Goal: Find contact information: Find contact information

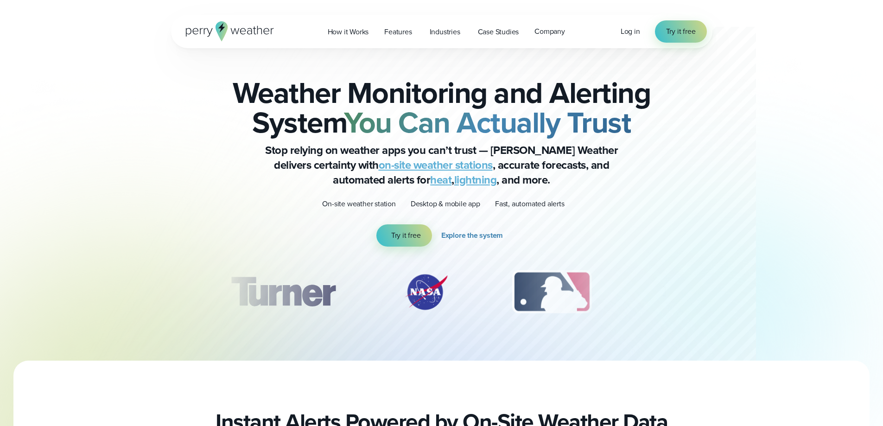
click at [625, 29] on span "Log in" at bounding box center [630, 31] width 19 height 11
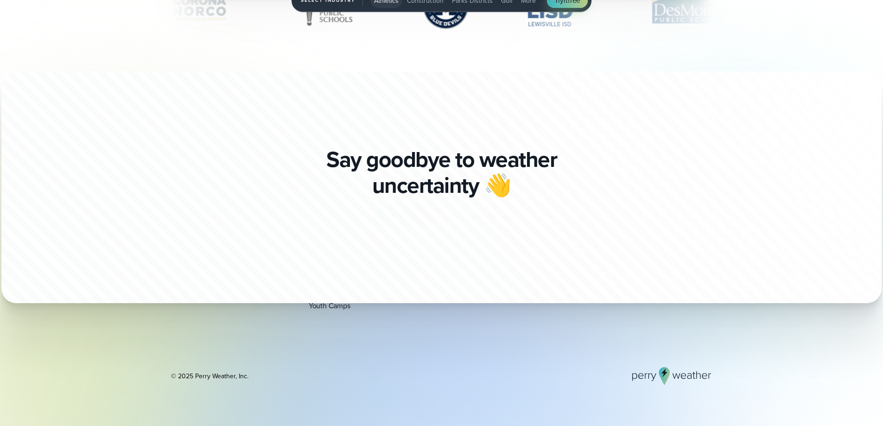
scroll to position [3290, 0]
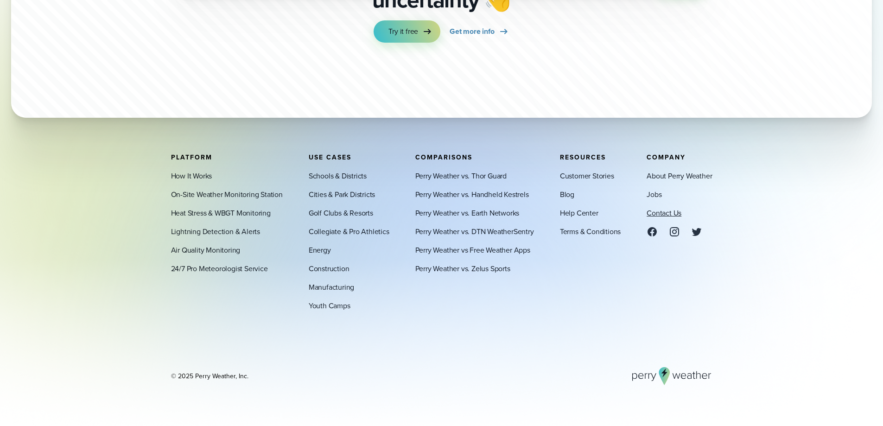
click at [649, 213] on link "Contact Us" at bounding box center [663, 212] width 35 height 11
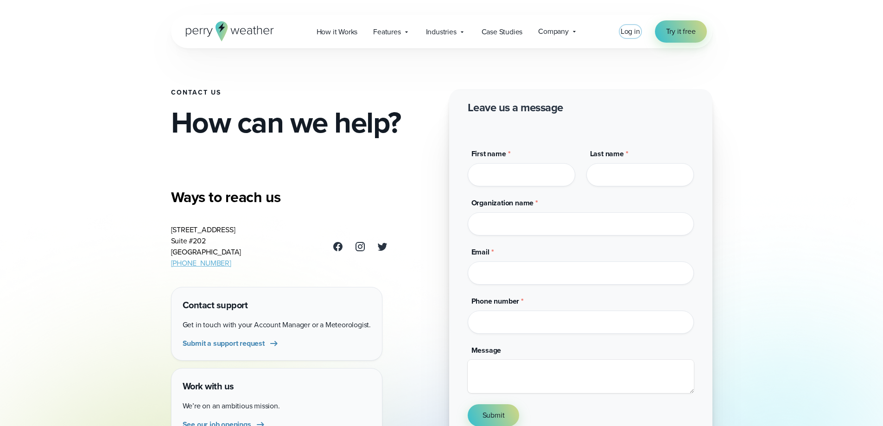
click at [627, 35] on span "Log in" at bounding box center [630, 31] width 19 height 11
click at [244, 29] on icon at bounding box center [230, 31] width 88 height 20
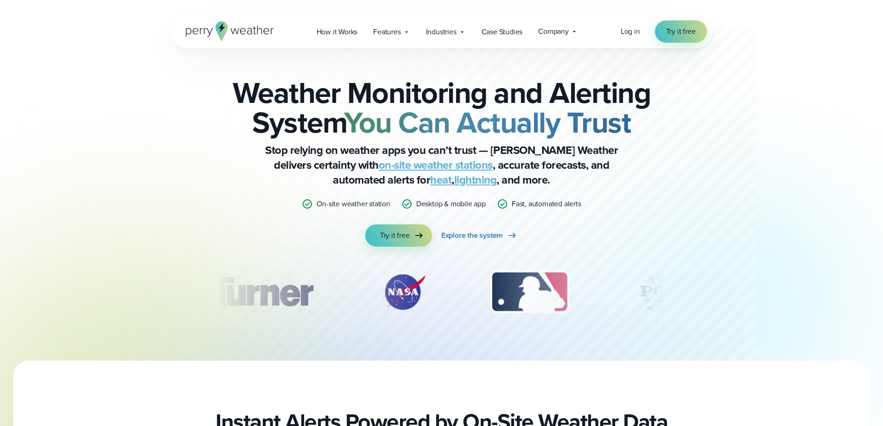
click at [133, 143] on div at bounding box center [422, 180] width 667 height 361
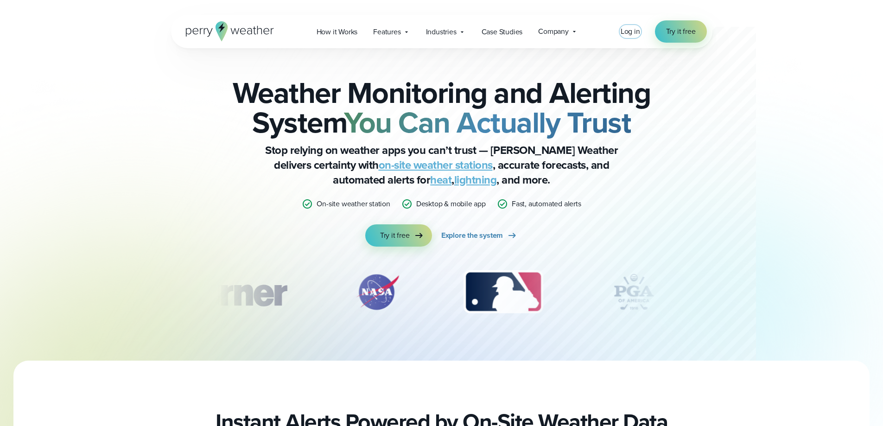
click at [626, 32] on span "Log in" at bounding box center [630, 31] width 19 height 11
